Goal: Task Accomplishment & Management: Manage account settings

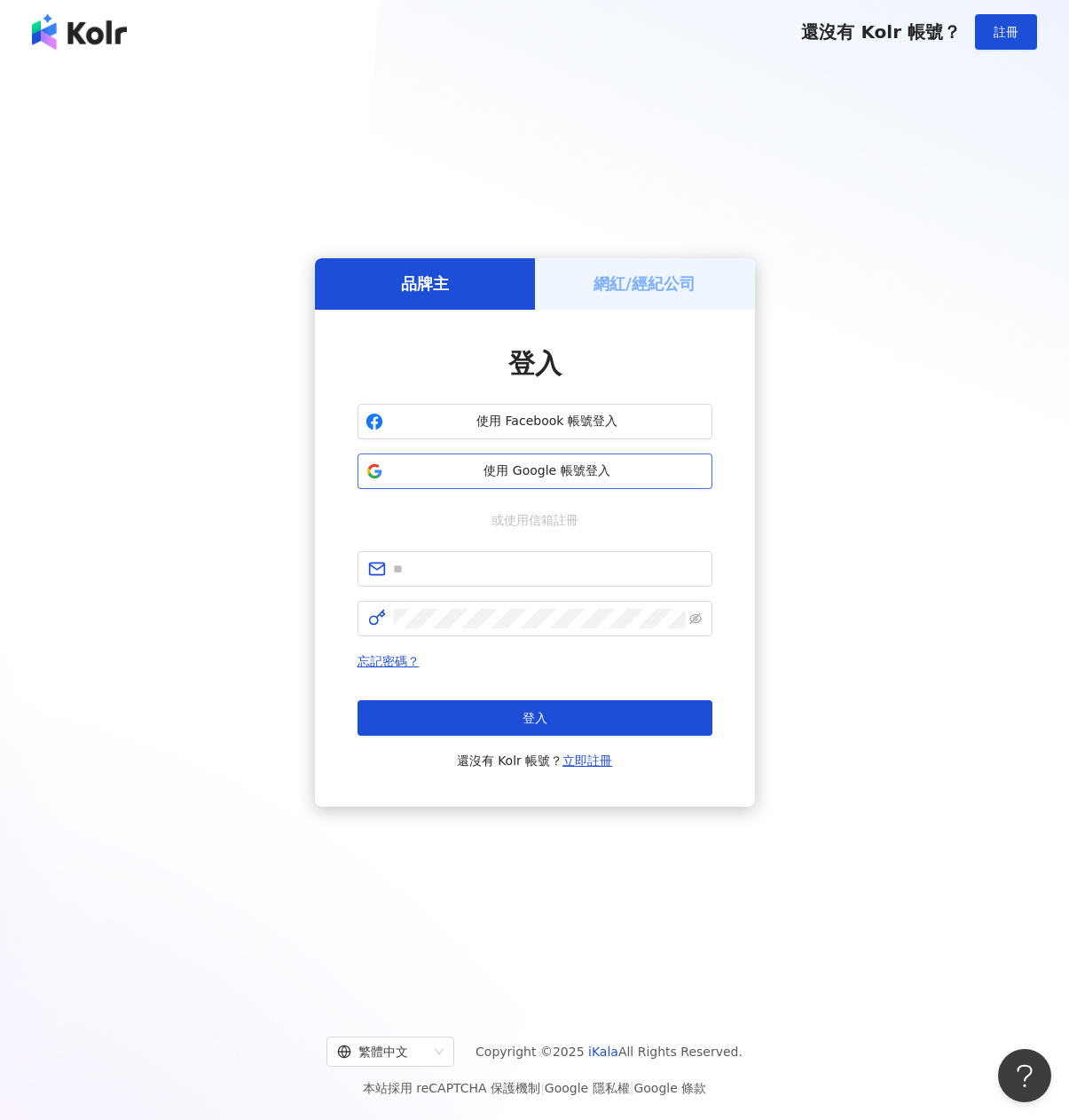
click at [553, 463] on span "使用 Google 帳號登入" at bounding box center [547, 471] width 314 height 18
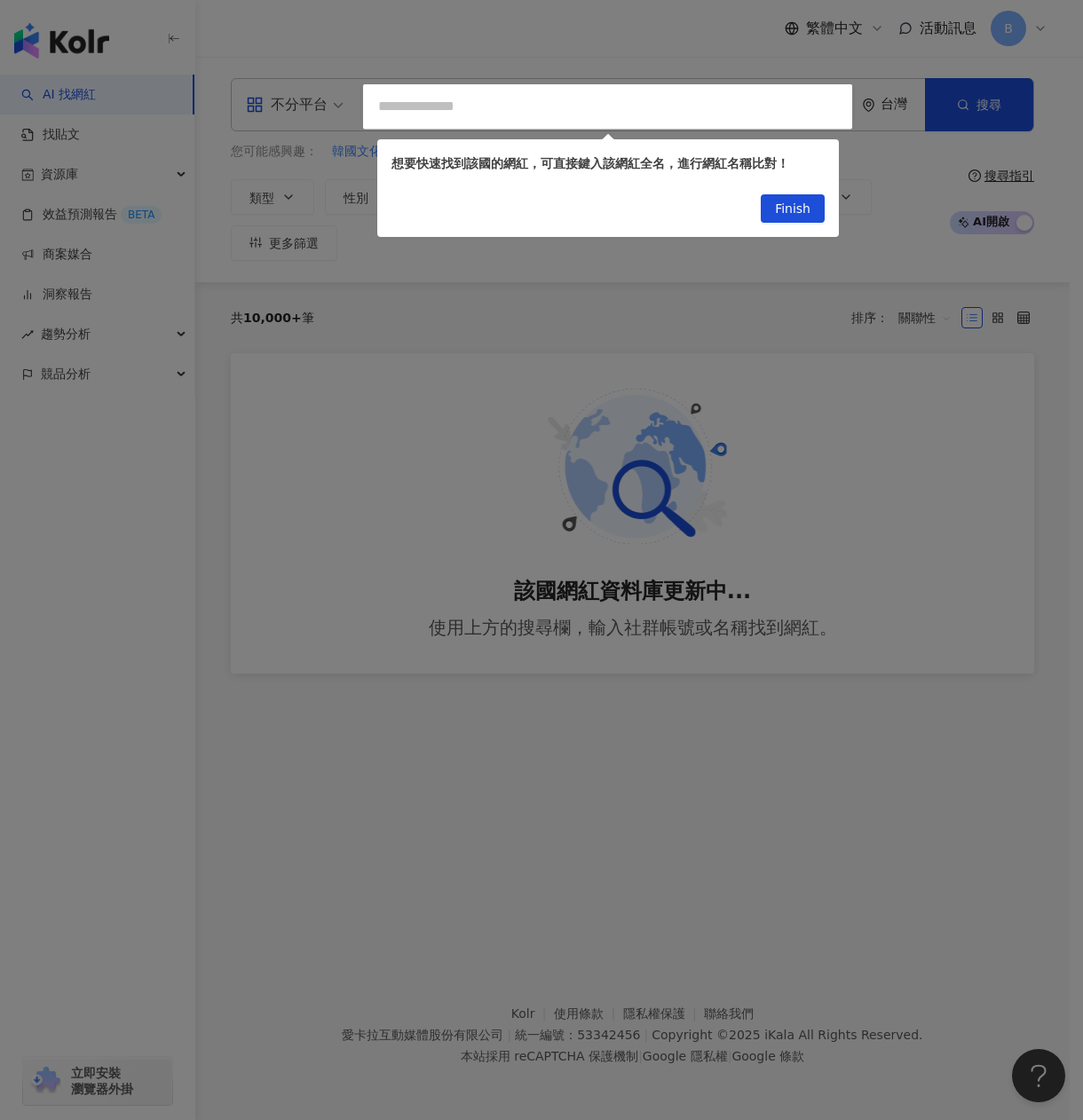
click at [385, 948] on div at bounding box center [541, 560] width 1083 height 1120
click at [849, 352] on div at bounding box center [541, 560] width 1083 height 1120
click at [792, 215] on span "Finish" at bounding box center [792, 209] width 36 height 29
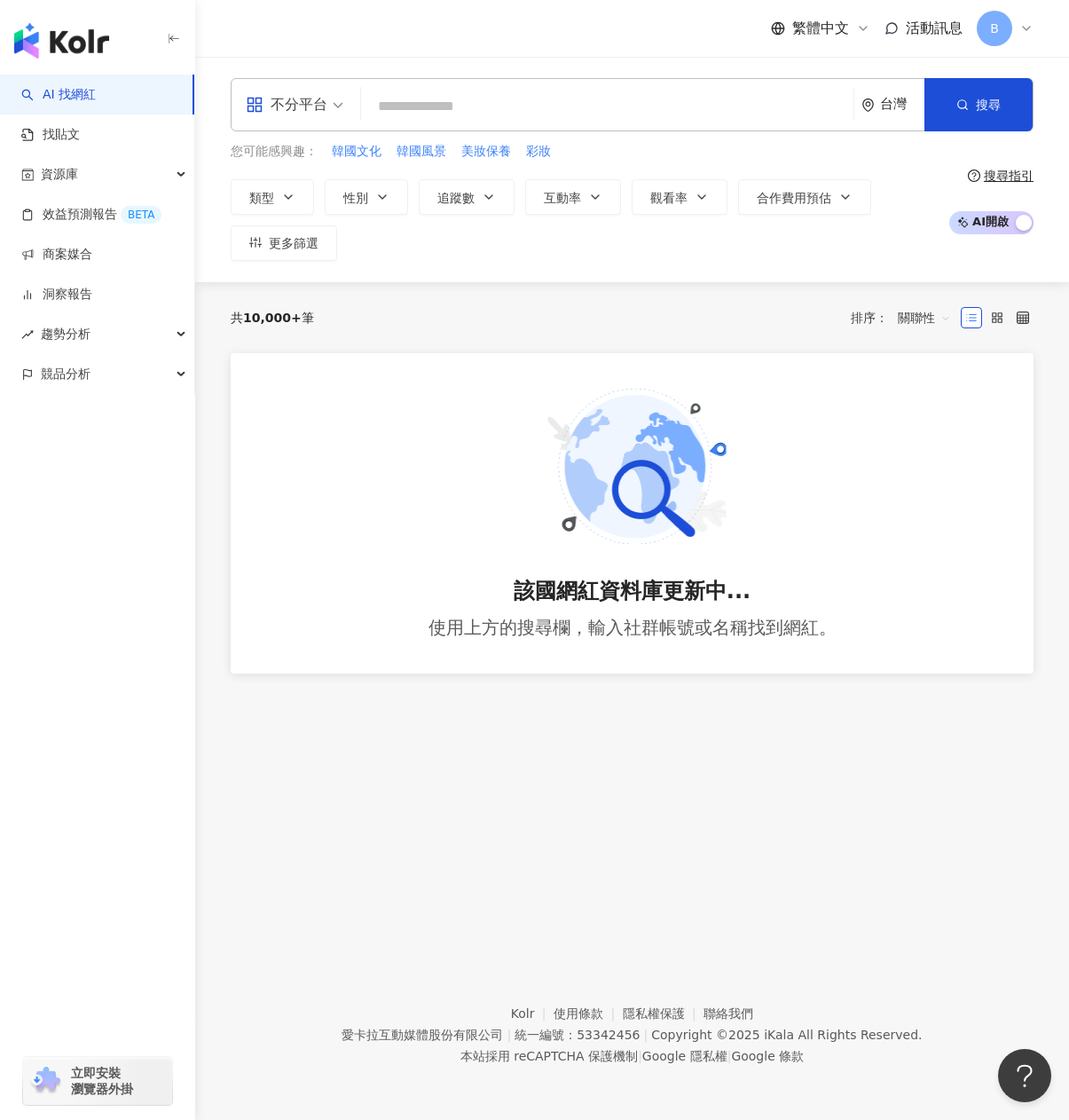
click at [997, 31] on span "B" at bounding box center [994, 29] width 9 height 20
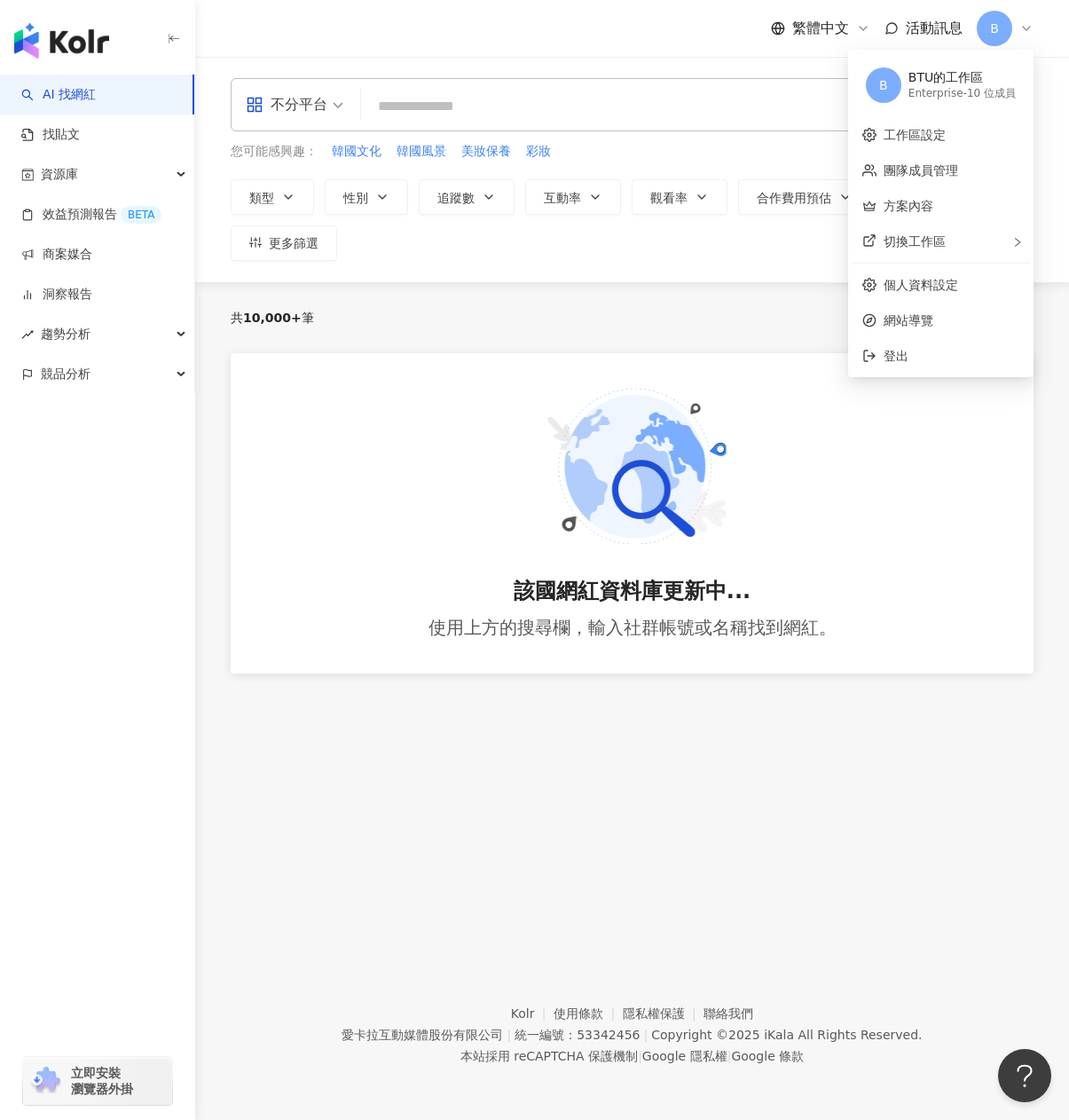
click at [437, 325] on div "共 10,000+ 筆 排序： 關聯性" at bounding box center [632, 318] width 803 height 29
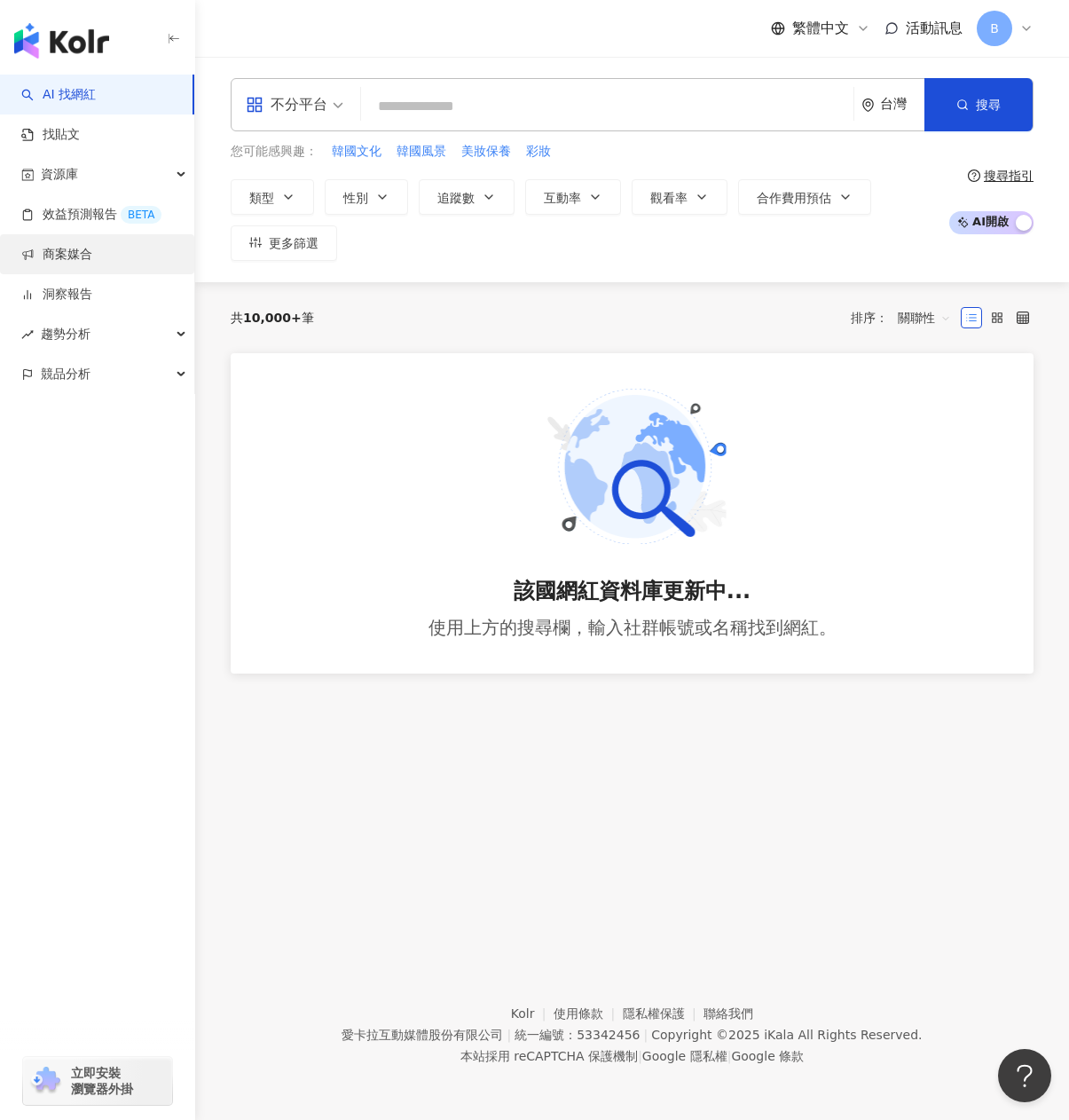
click at [64, 258] on link "商案媒合" at bounding box center [57, 255] width 71 height 18
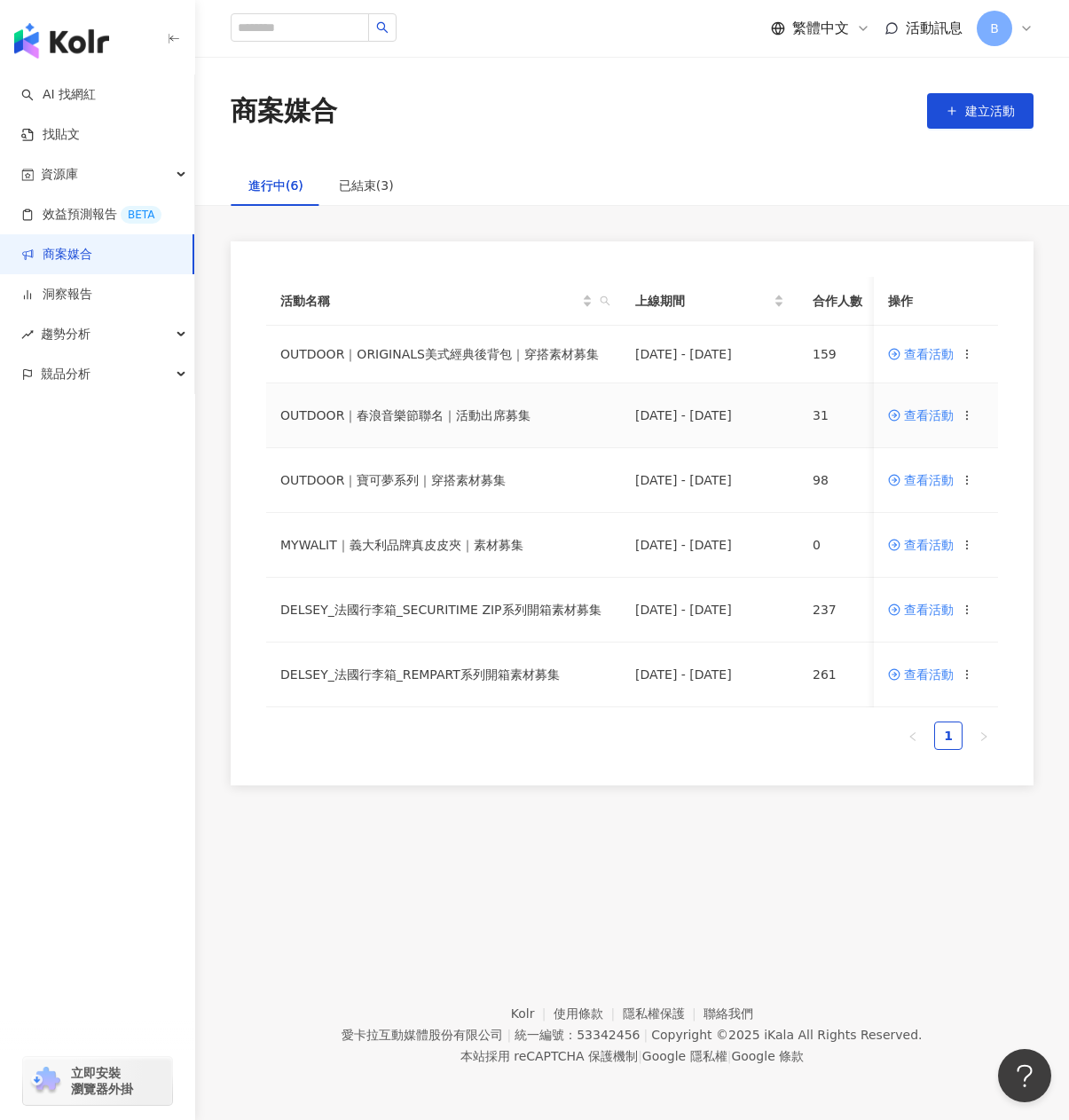
click at [935, 417] on span "查看活動" at bounding box center [921, 415] width 66 height 12
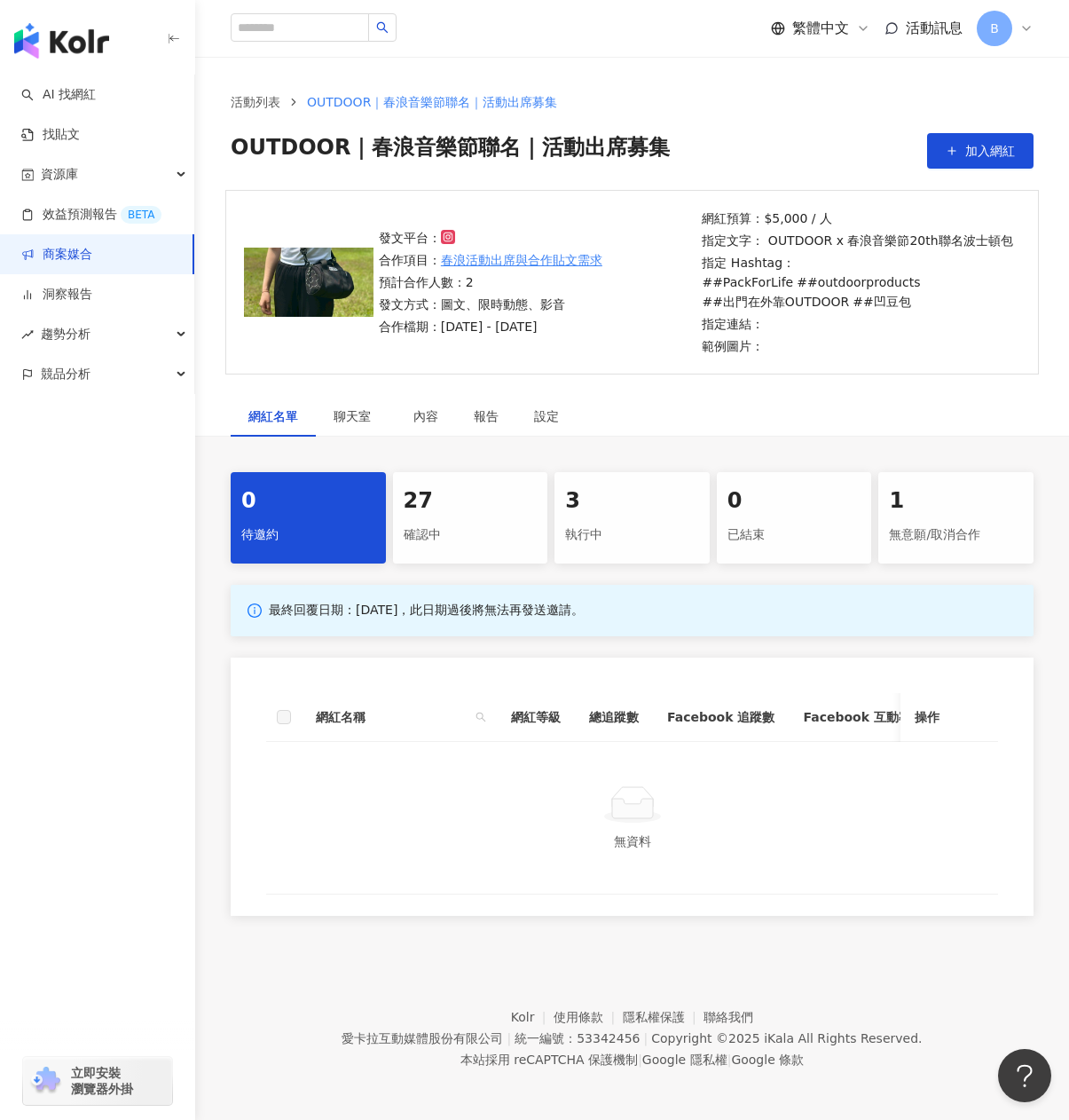
click at [441, 504] on div "27" at bounding box center [470, 502] width 134 height 30
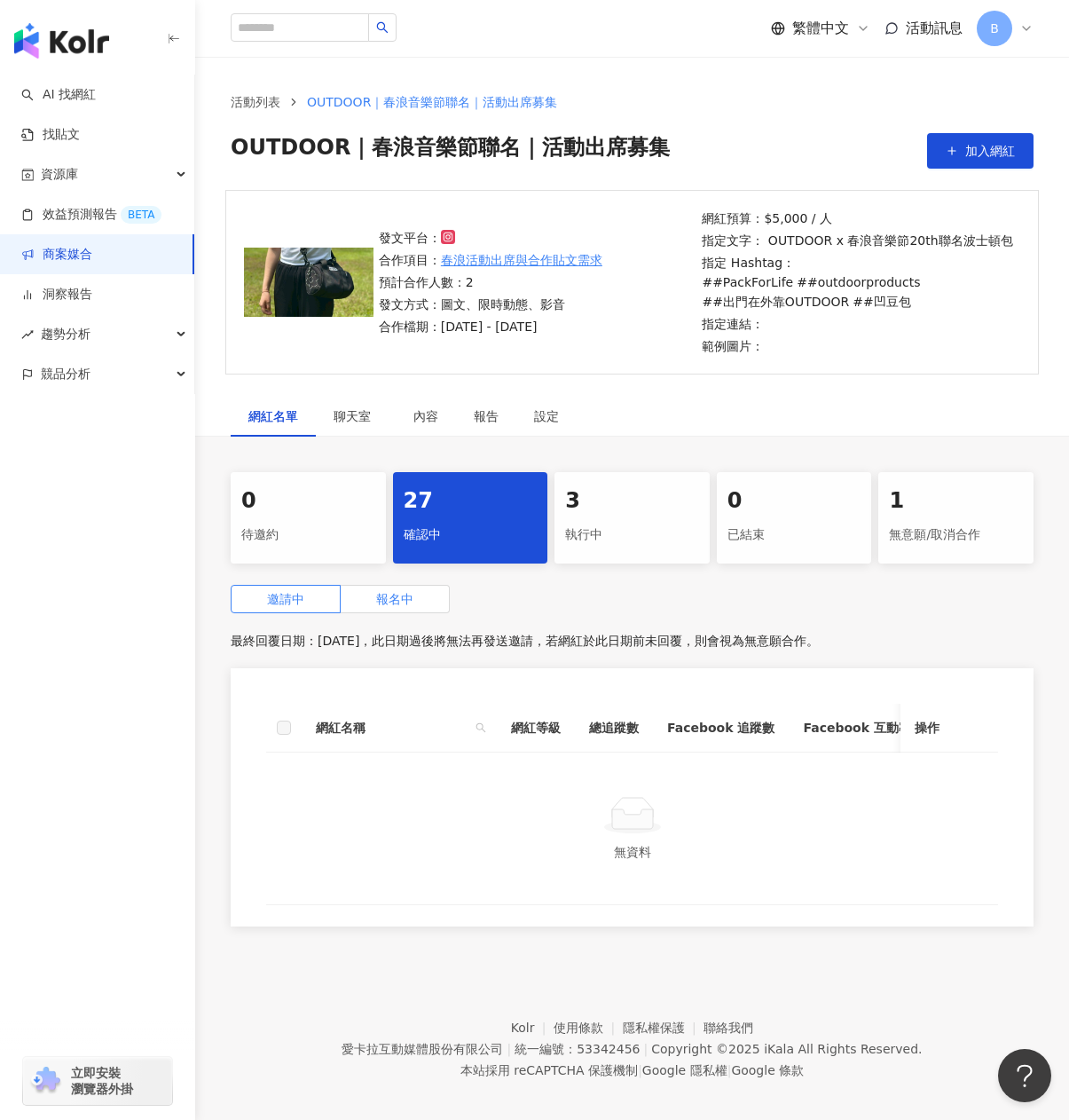
click at [391, 601] on span "報名中" at bounding box center [395, 599] width 37 height 14
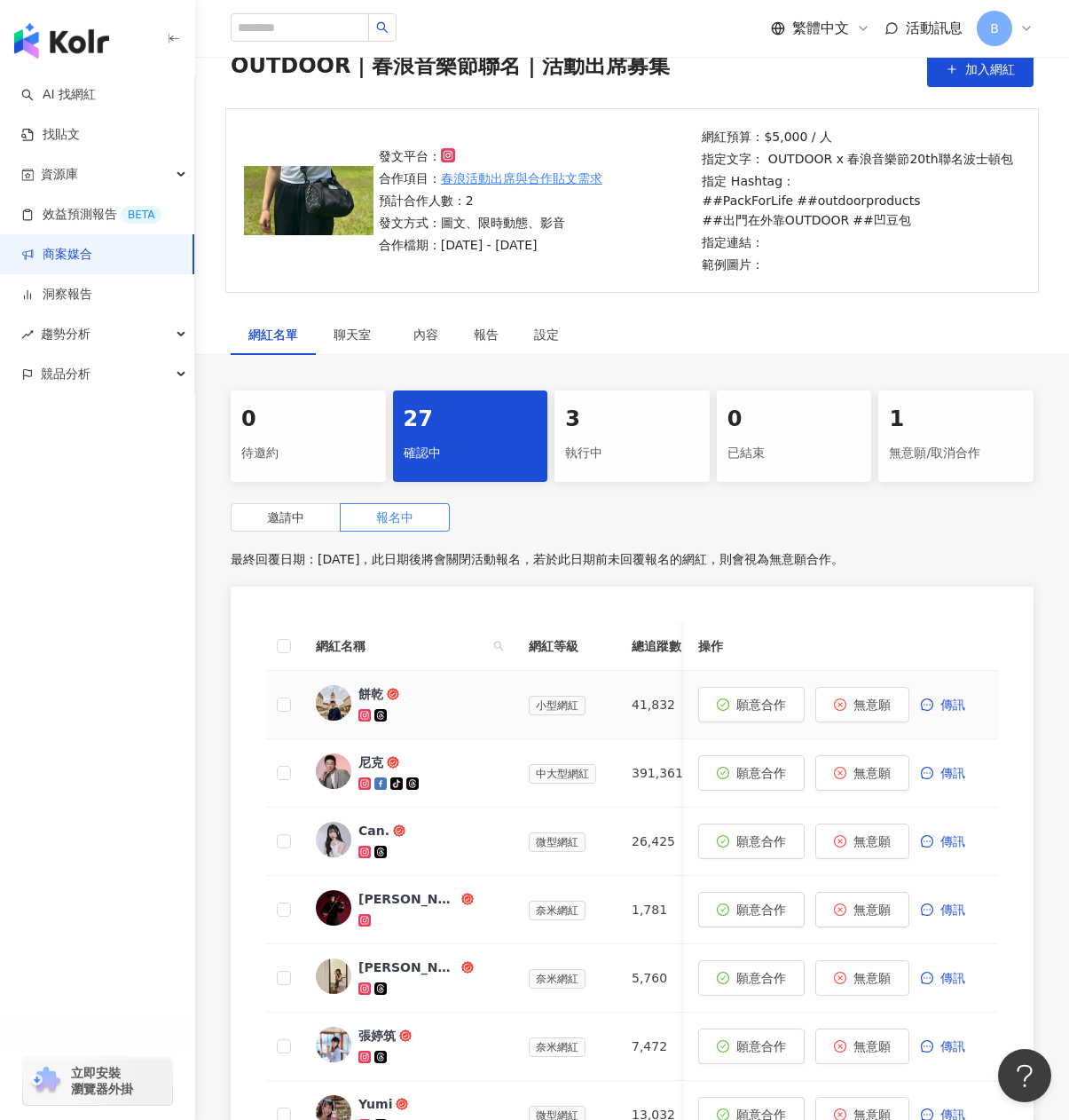
click at [426, 703] on span "餅乾" at bounding box center [415, 694] width 115 height 18
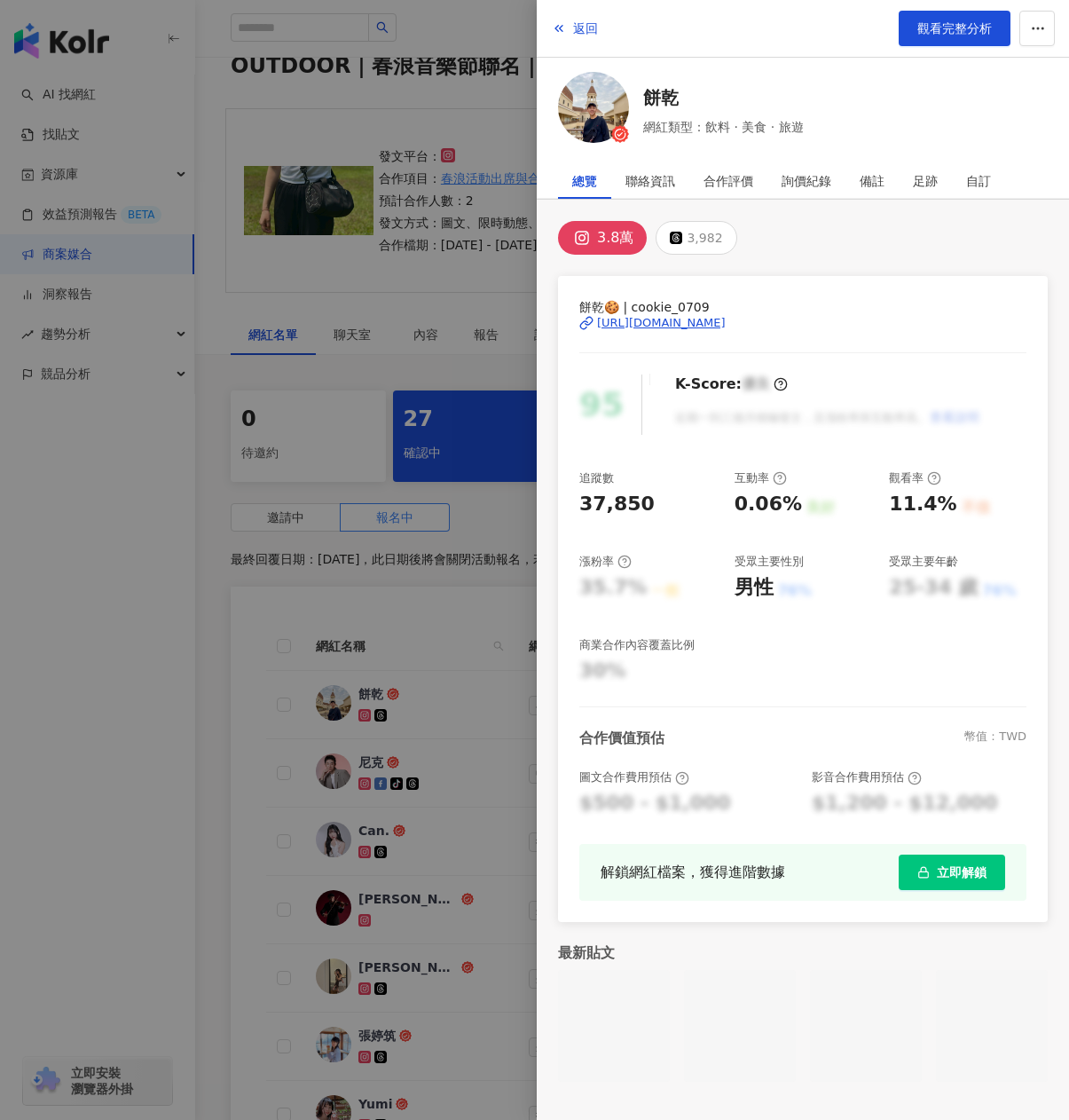
click at [714, 328] on div "[URL][DOMAIN_NAME]" at bounding box center [661, 323] width 128 height 16
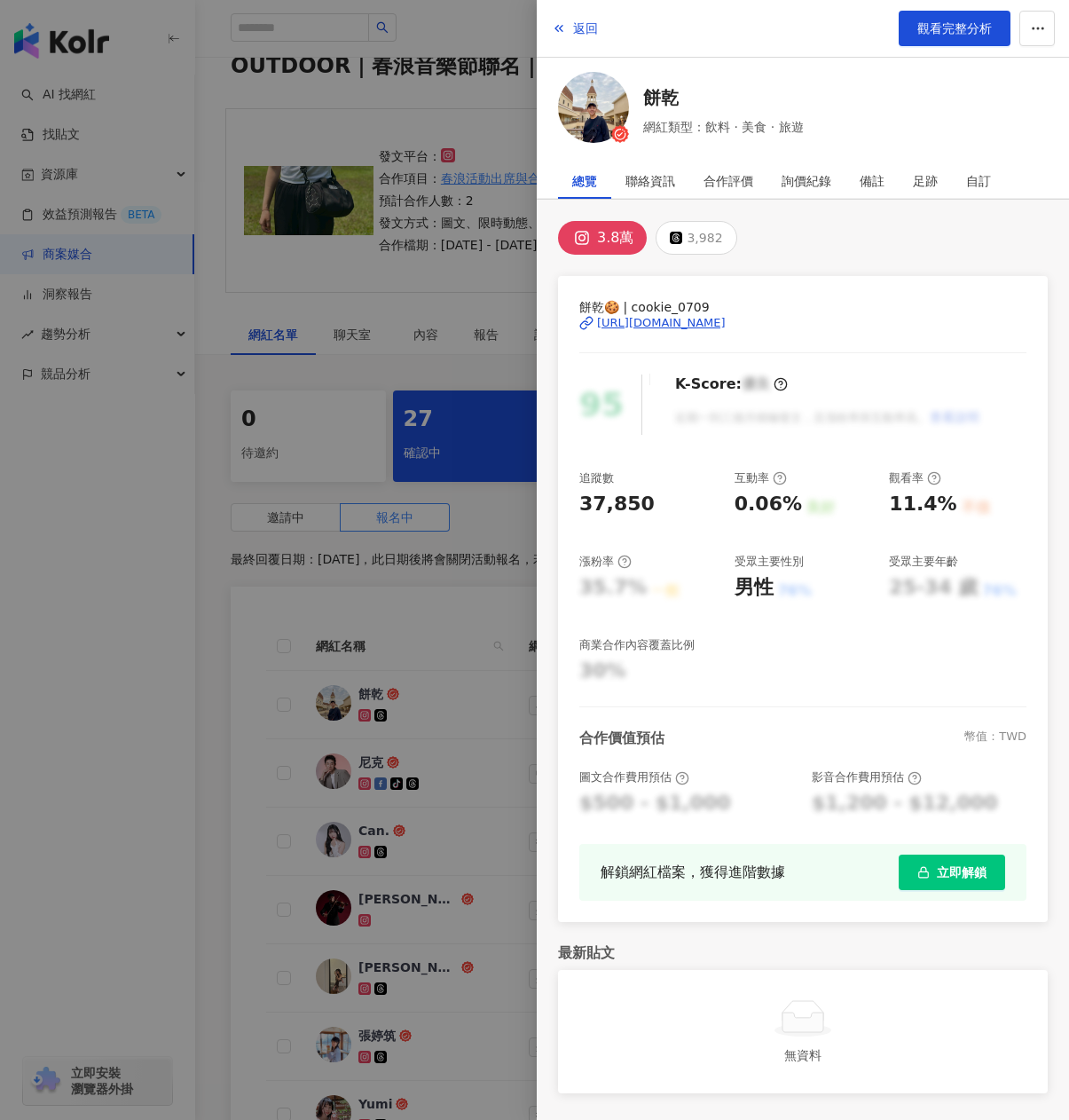
click at [377, 328] on div at bounding box center [534, 560] width 1069 height 1120
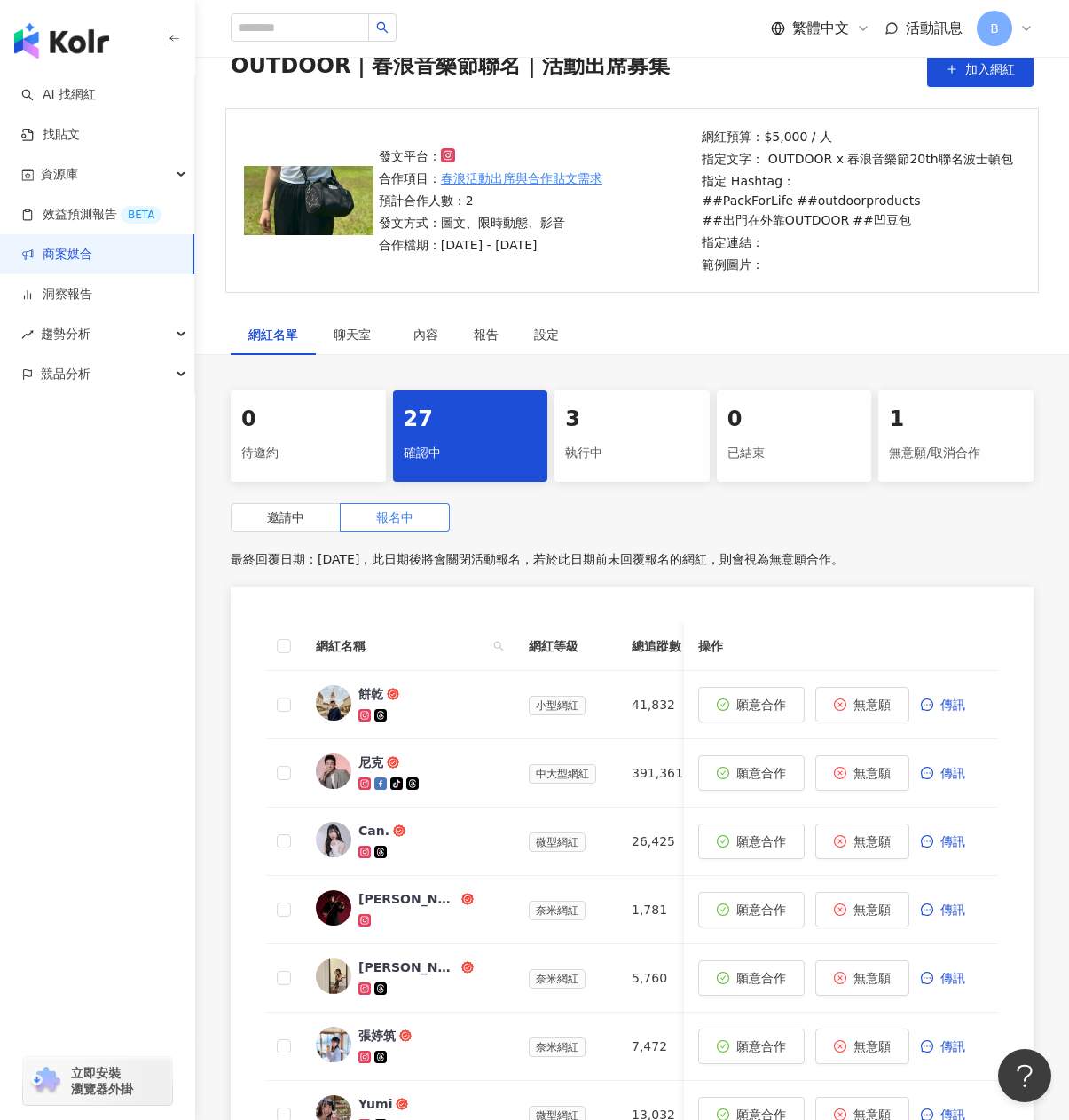
click at [546, 511] on div "邀請中 報名中" at bounding box center [632, 518] width 803 height 29
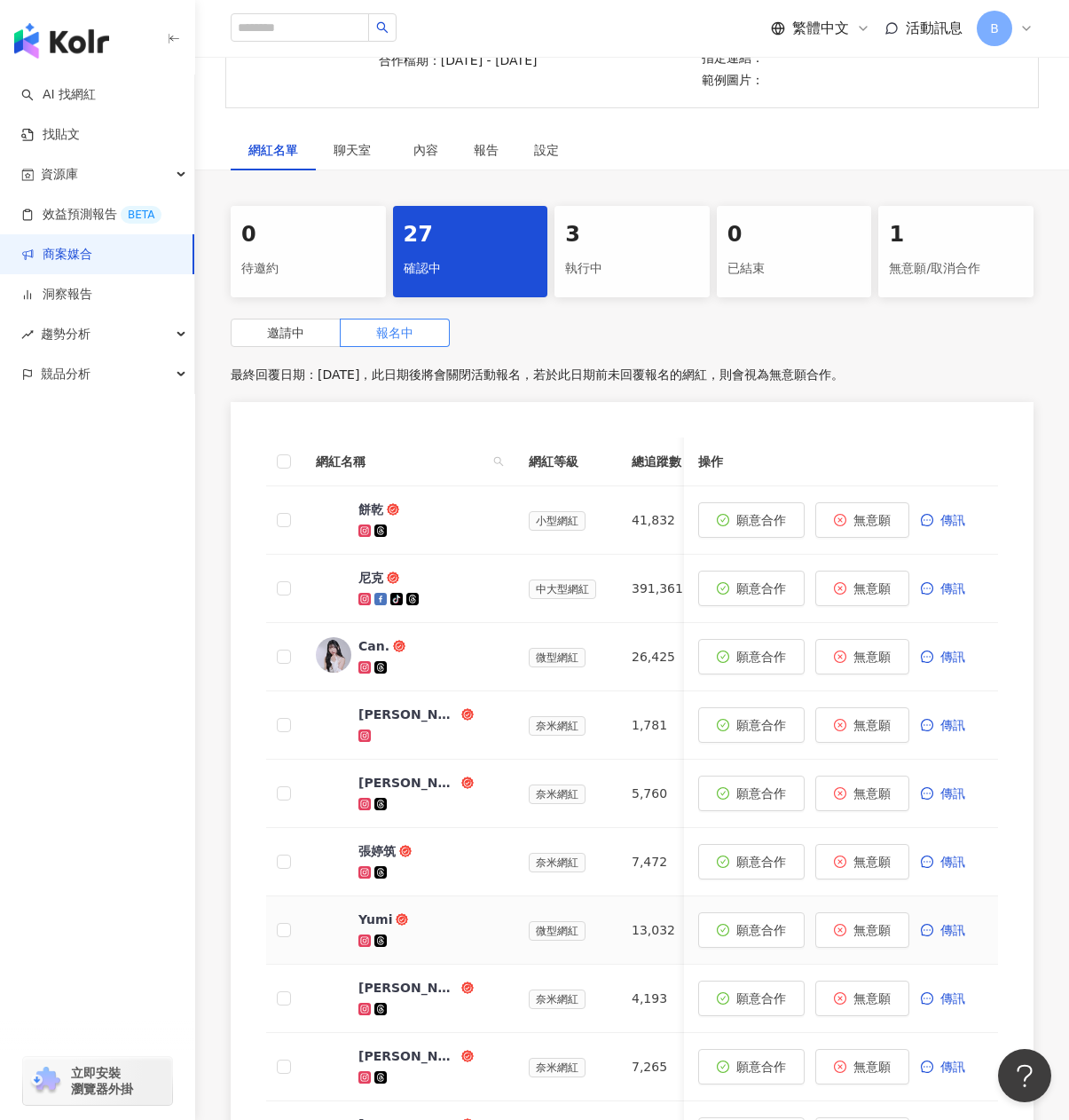
scroll to position [355, 0]
